Goal: Browse casually

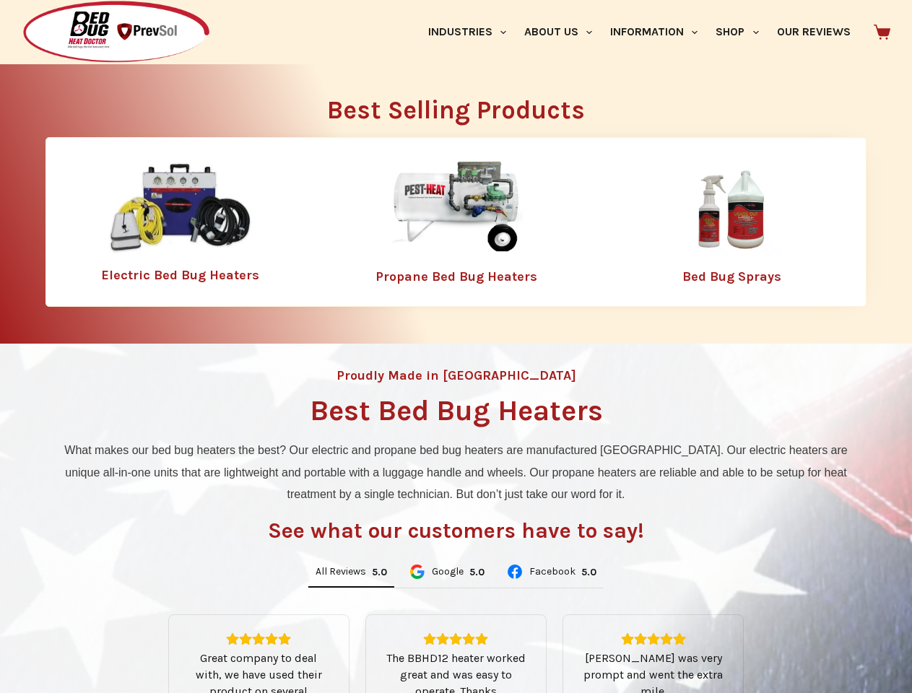
click at [456, 347] on div "Proudly Made in [GEOGRAPHIC_DATA] Best Bed Bug Heaters What makes our bed bug h…" at bounding box center [456, 615] width 912 height 543
click at [472, 32] on link "Industries" at bounding box center [467, 32] width 96 height 64
click at [564, 32] on link "About Us" at bounding box center [558, 32] width 86 height 64
click at [660, 32] on link "Information" at bounding box center [654, 32] width 105 height 64
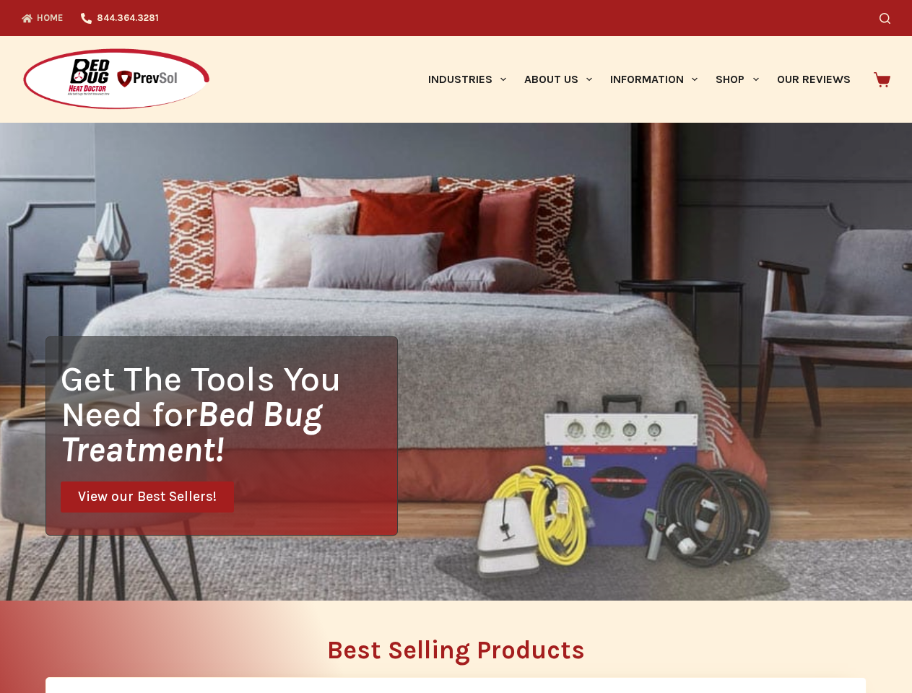
click at [743, 32] on div "Search" at bounding box center [707, 18] width 367 height 36
click at [351, 573] on div "Get The Tools You Need for Bed Bug Treatment! View our Best Sellers!" at bounding box center [456, 362] width 912 height 478
click at [446, 573] on div "Get The Tools You Need for Bed Bug Treatment! View our Best Sellers!" at bounding box center [456, 362] width 912 height 478
click at [551, 573] on div "Get The Tools You Need for Bed Bug Treatment! View our Best Sellers!" at bounding box center [456, 362] width 912 height 478
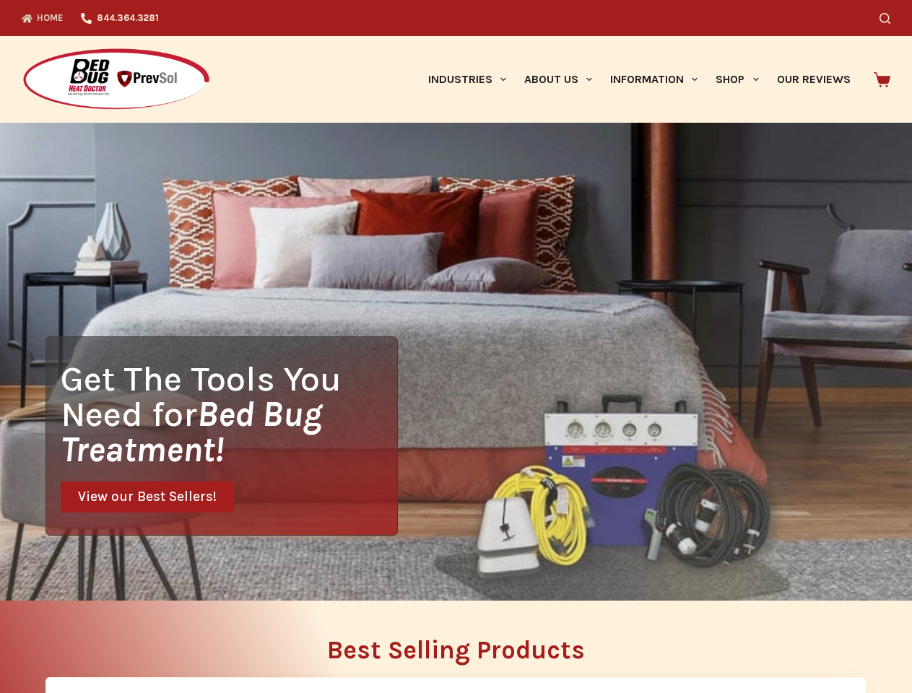
click at [456, 654] on h2 "Best Selling Products" at bounding box center [455, 650] width 821 height 25
